Goal: Use online tool/utility: Utilize a website feature to perform a specific function

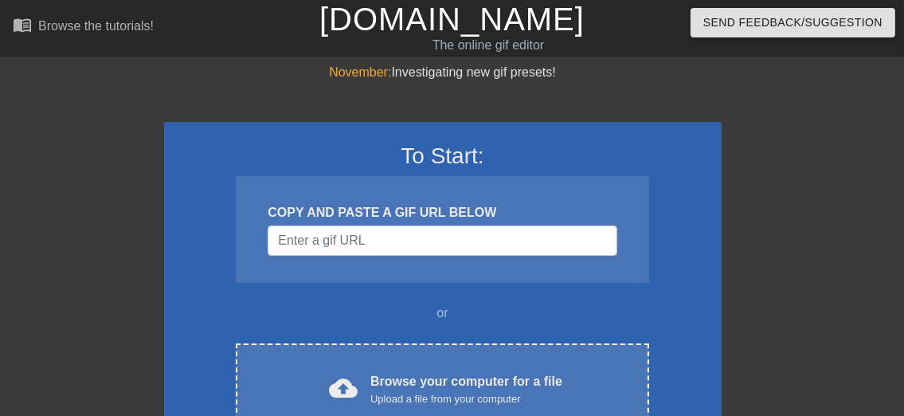
scroll to position [72, 0]
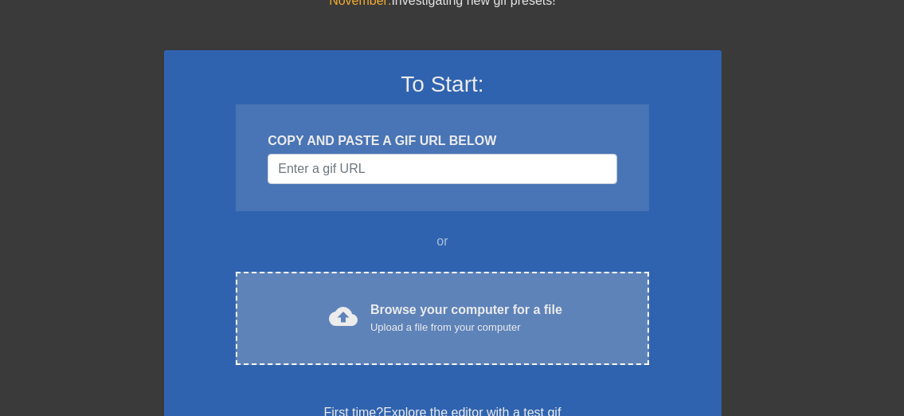
click at [454, 335] on div "Upload a file from your computer" at bounding box center [467, 328] width 192 height 16
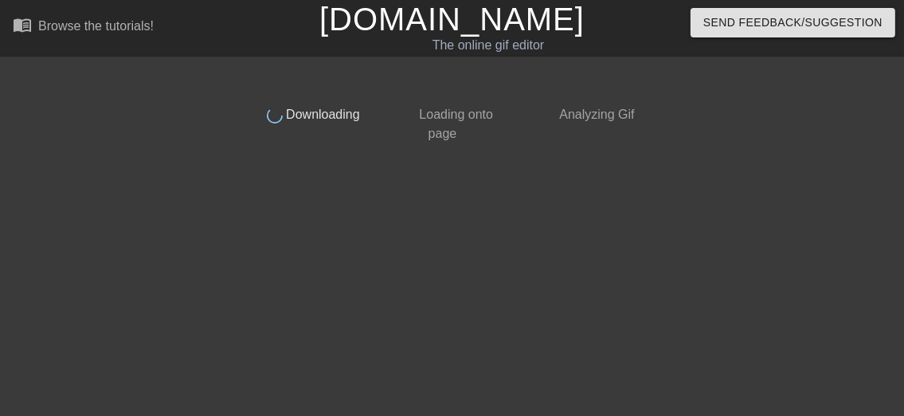
scroll to position [0, 0]
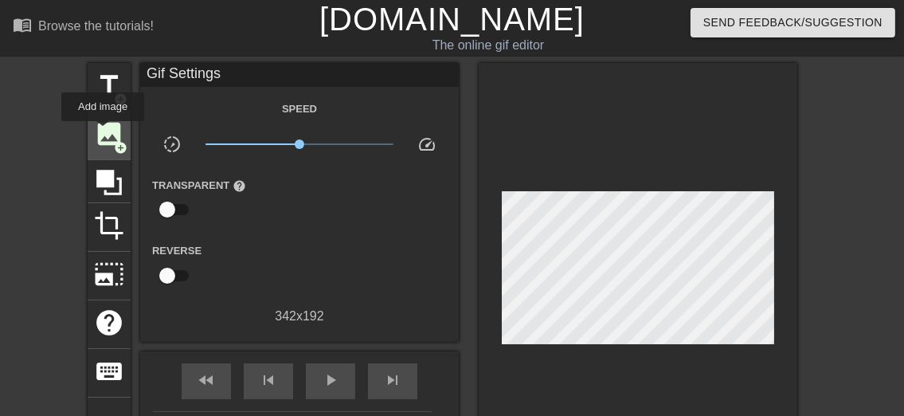
click at [103, 132] on span "image" at bounding box center [109, 134] width 30 height 30
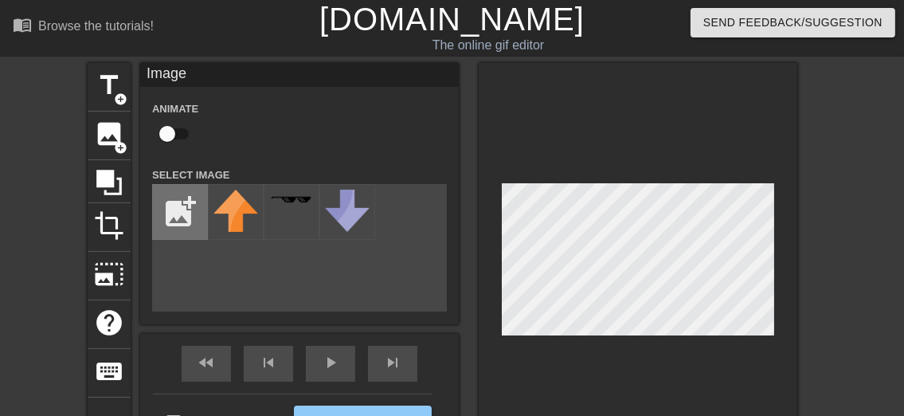
click at [164, 208] on input "file" at bounding box center [180, 212] width 54 height 54
type input "C:\fakepath\08292025220158.jpg"
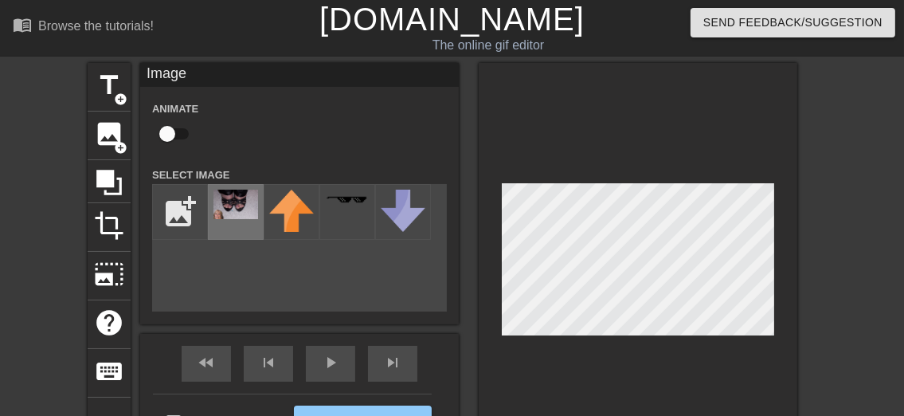
click at [251, 216] on img at bounding box center [236, 204] width 45 height 29
click at [714, 174] on div at bounding box center [638, 263] width 319 height 401
click at [473, 245] on div "title add_circle image add_circle crop photo_size_select_large help keyboard Im…" at bounding box center [443, 263] width 710 height 401
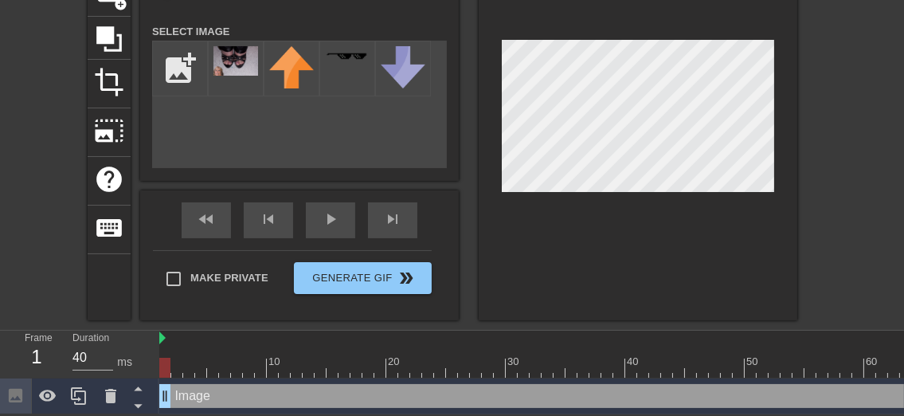
scroll to position [144, 0]
click at [331, 233] on div "fast_rewind skip_previous play_arrow skip_next" at bounding box center [300, 220] width 260 height 60
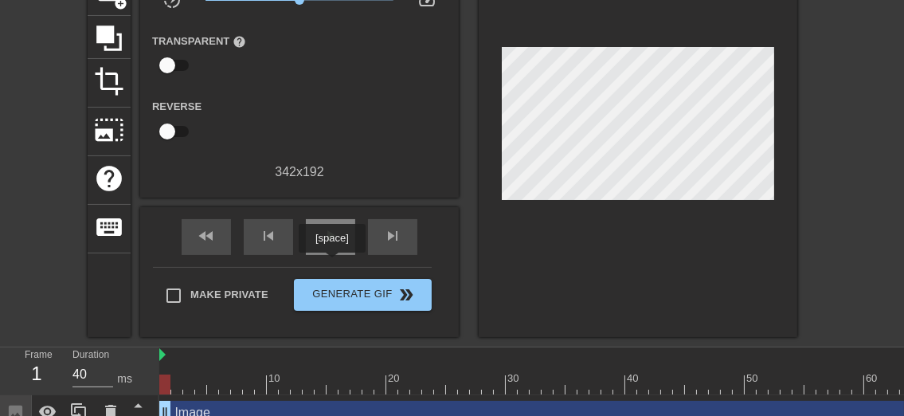
click at [331, 245] on span "play_arrow" at bounding box center [330, 235] width 19 height 19
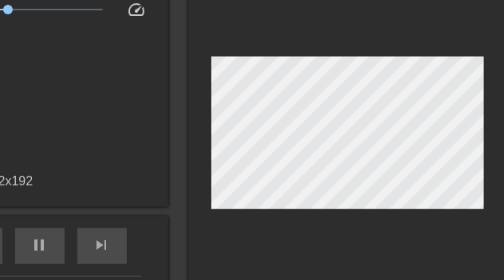
scroll to position [136, 91]
